Goal: Information Seeking & Learning: Understand process/instructions

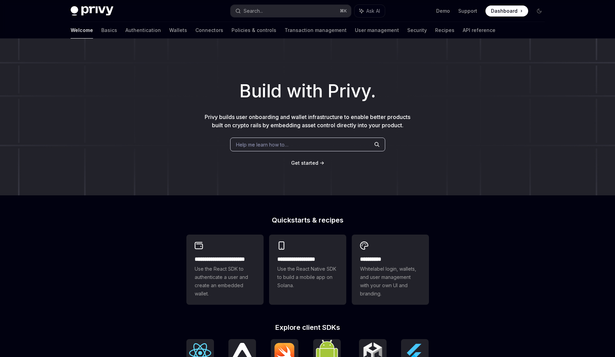
click at [266, 139] on div "Help me learn how to…" at bounding box center [307, 145] width 155 height 14
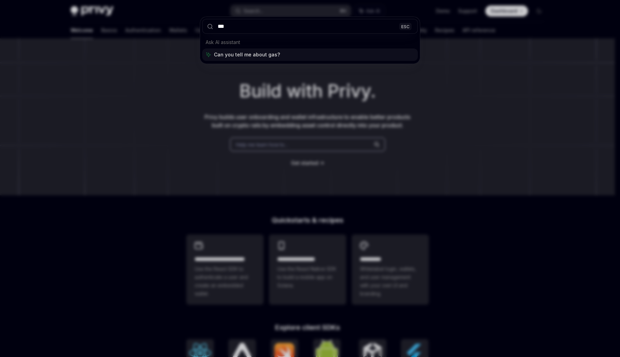
type input "***"
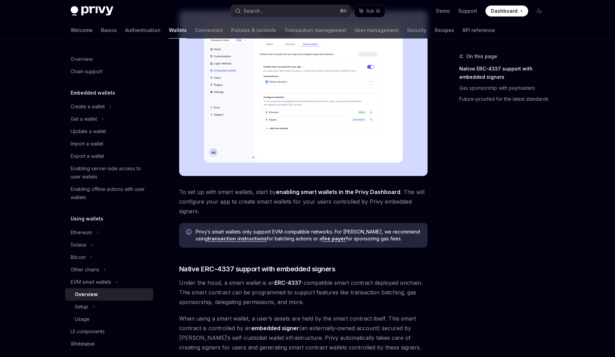
scroll to position [126, 0]
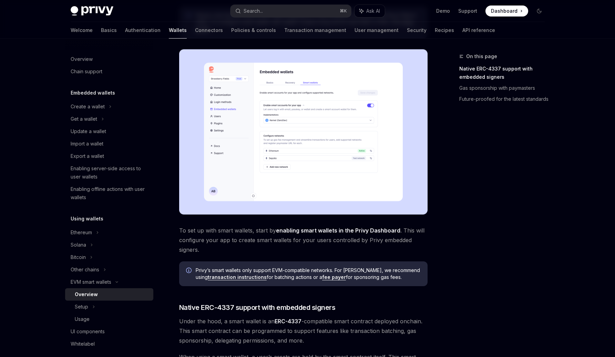
click at [360, 144] on img at bounding box center [303, 132] width 248 height 166
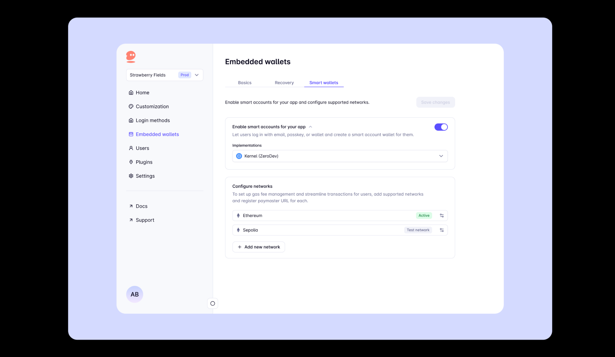
click at [360, 144] on img at bounding box center [310, 178] width 484 height 323
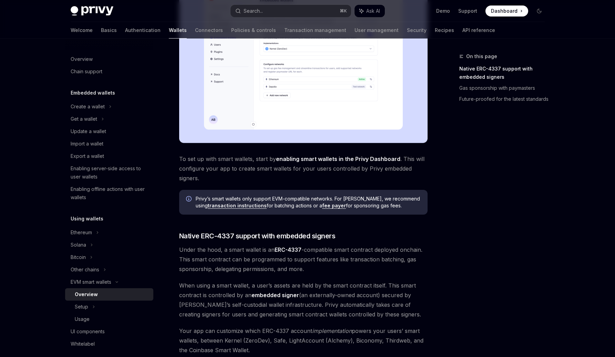
scroll to position [209, 0]
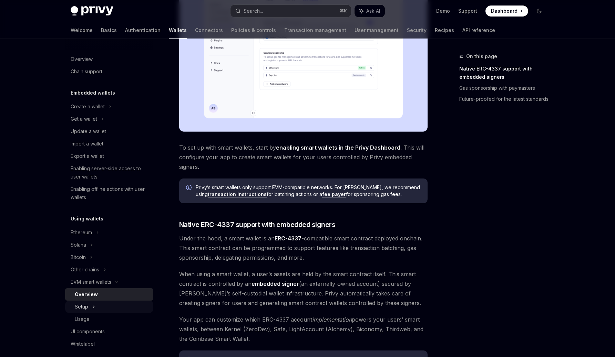
click at [113, 305] on div "Setup" at bounding box center [109, 307] width 88 height 12
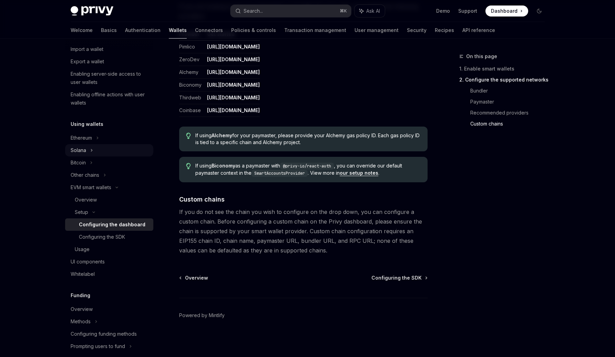
scroll to position [122, 0]
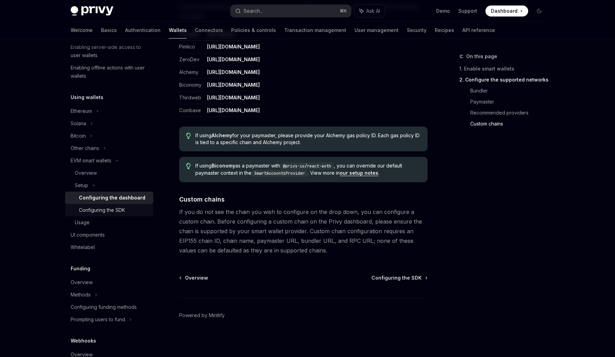
click at [114, 213] on div "Configuring the SDK" at bounding box center [102, 210] width 46 height 8
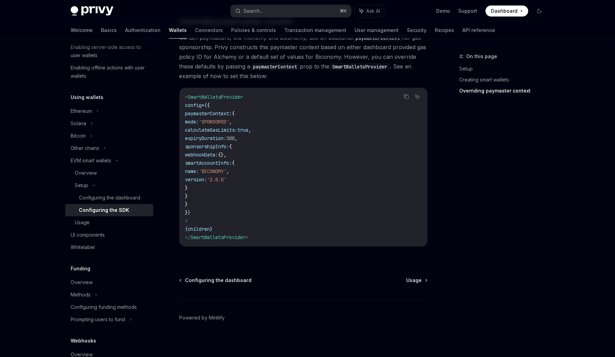
scroll to position [539, 0]
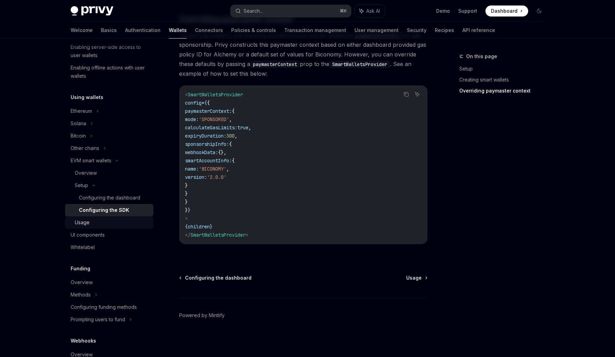
click at [112, 217] on link "Usage" at bounding box center [109, 223] width 88 height 12
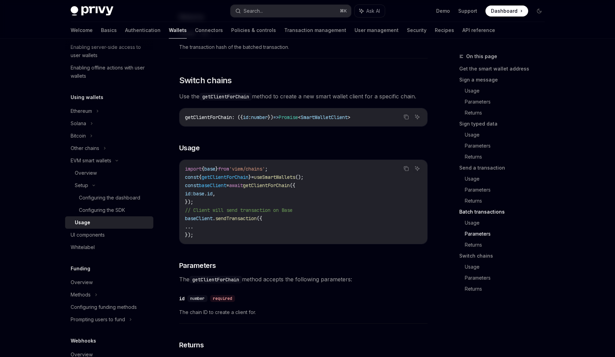
scroll to position [1943, 0]
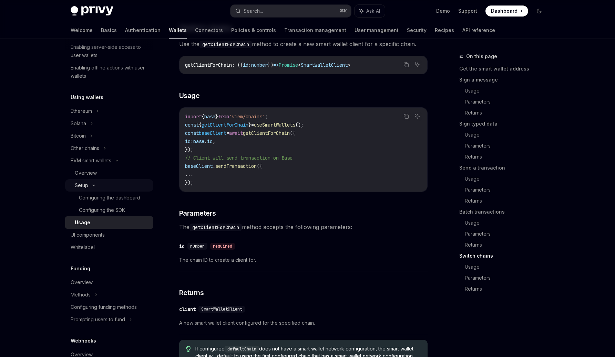
click at [108, 184] on div "Setup" at bounding box center [109, 185] width 88 height 12
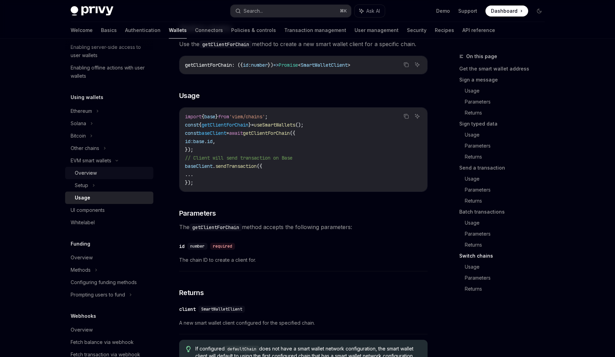
click at [114, 174] on div "Overview" at bounding box center [112, 173] width 74 height 8
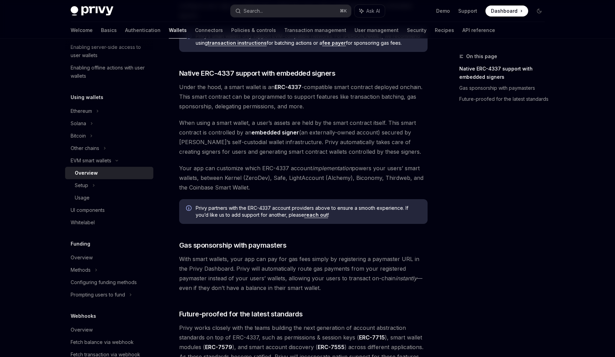
scroll to position [392, 0]
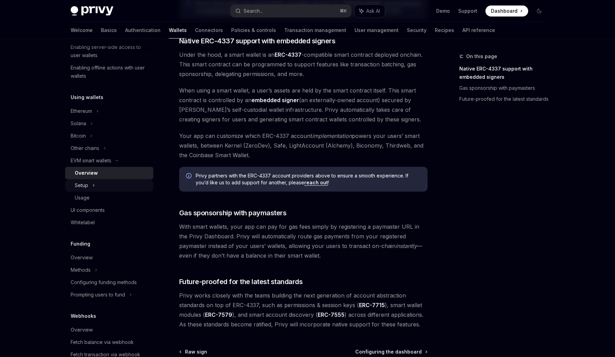
click at [94, 183] on icon at bounding box center [93, 185] width 3 height 8
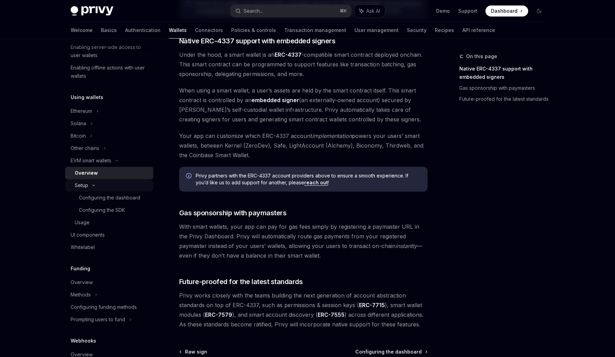
type textarea "*"
